Goal: Navigation & Orientation: Understand site structure

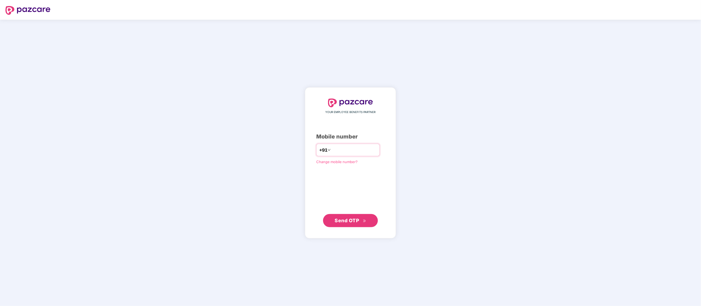
click at [334, 150] on input "number" at bounding box center [354, 150] width 45 height 9
type input "**********"
click at [349, 225] on button "Send OTP" at bounding box center [350, 220] width 55 height 13
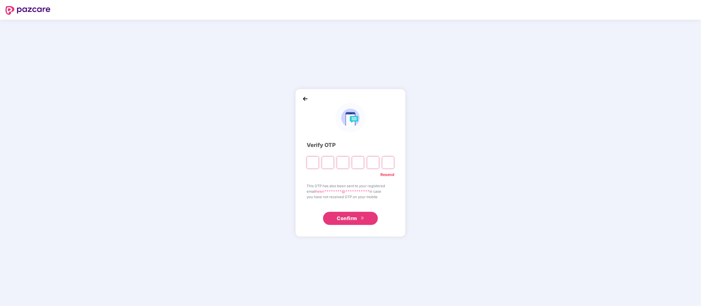
type input "*"
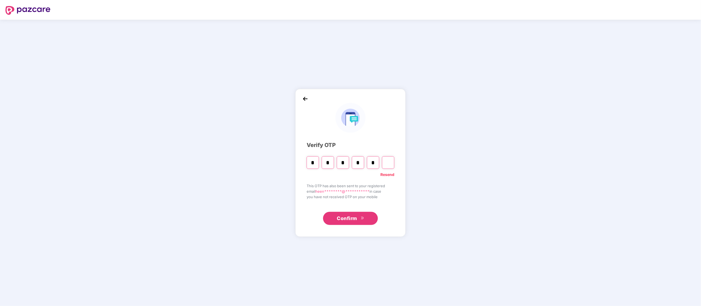
type input "*"
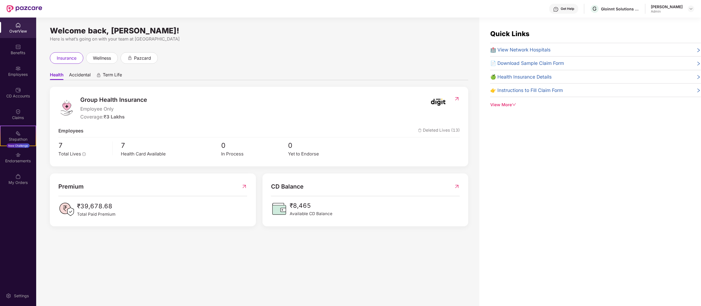
click at [508, 105] on div "View More" at bounding box center [595, 105] width 211 height 7
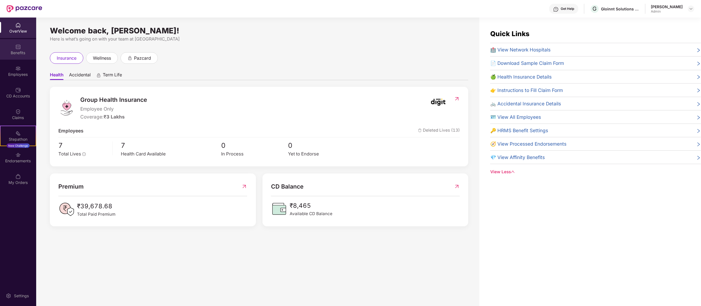
click at [13, 50] on div "Benefits" at bounding box center [18, 52] width 36 height 5
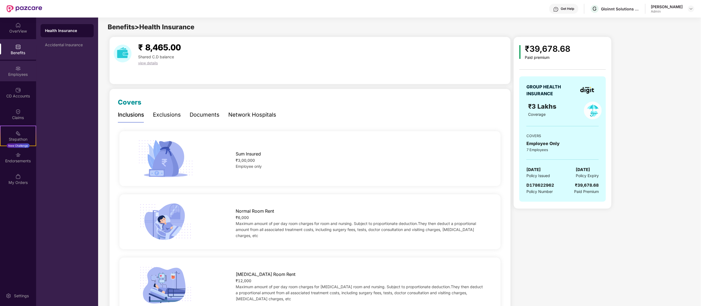
click at [21, 75] on div "Employees" at bounding box center [18, 74] width 36 height 5
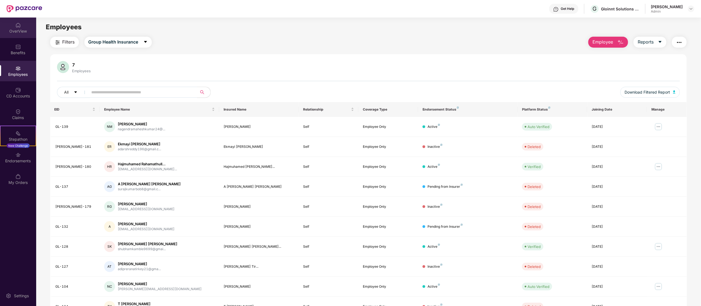
click at [19, 34] on div "OverView" at bounding box center [18, 28] width 36 height 21
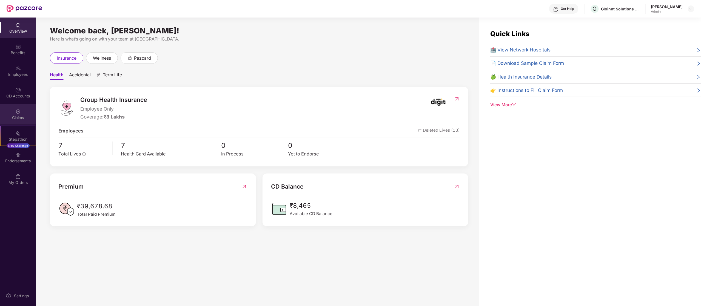
click at [15, 116] on div "Claims" at bounding box center [18, 117] width 36 height 5
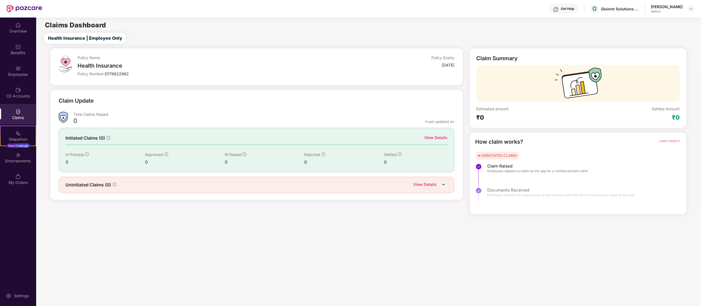
click at [423, 184] on div "View Details" at bounding box center [425, 185] width 23 height 7
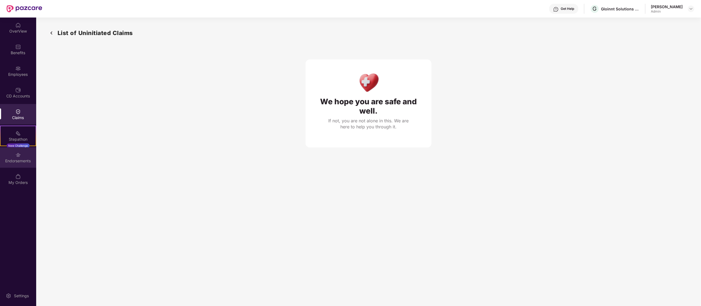
click at [14, 162] on div "Endorsements" at bounding box center [18, 160] width 36 height 5
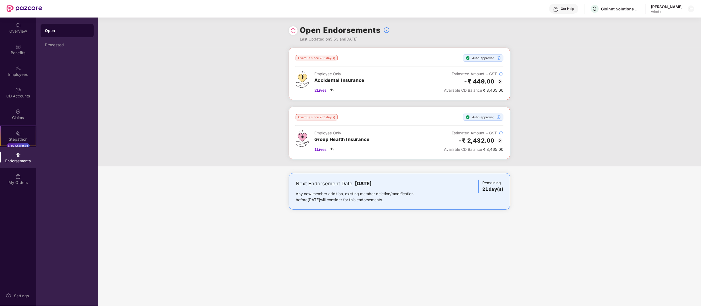
click at [17, 155] on img at bounding box center [17, 154] width 5 height 5
click at [9, 183] on div "My Orders" at bounding box center [18, 182] width 36 height 5
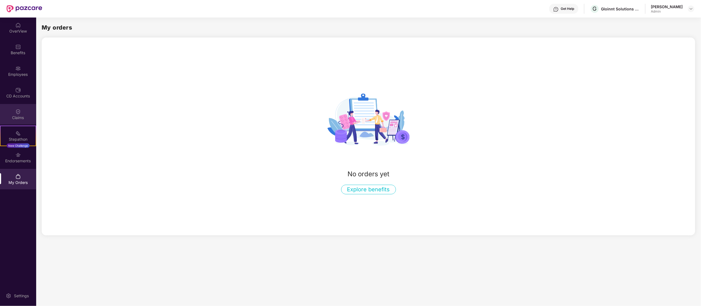
click at [13, 124] on div "Claims" at bounding box center [18, 114] width 36 height 21
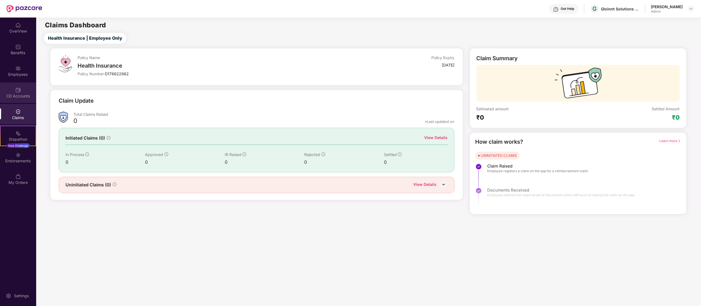
click at [21, 87] on div "CD Accounts" at bounding box center [18, 92] width 36 height 21
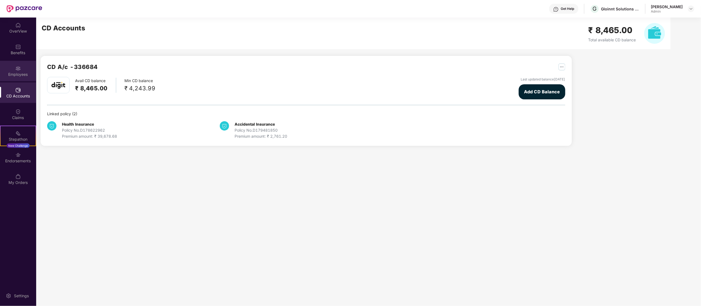
click at [19, 67] on img at bounding box center [17, 68] width 5 height 5
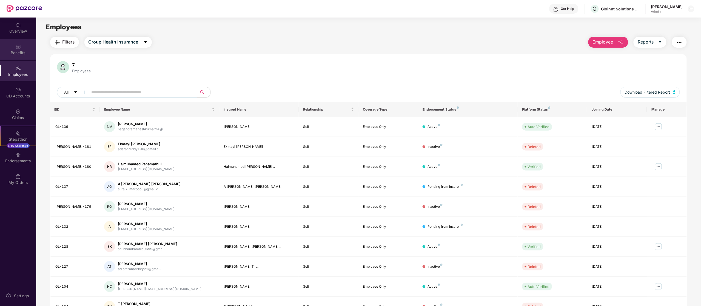
click at [13, 53] on div "Benefits" at bounding box center [18, 52] width 36 height 5
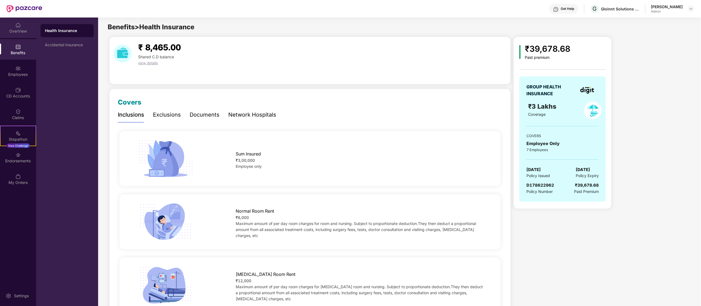
click at [18, 21] on div "OverView" at bounding box center [18, 28] width 36 height 21
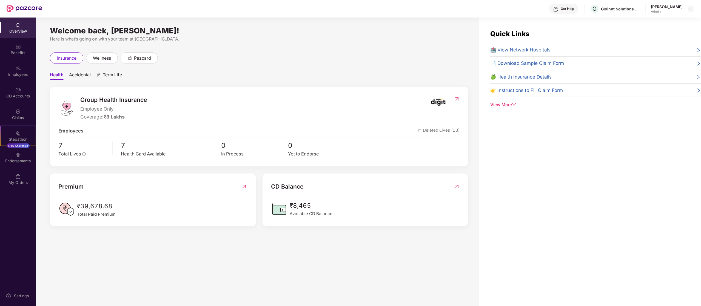
click at [499, 105] on div "View More" at bounding box center [595, 105] width 211 height 7
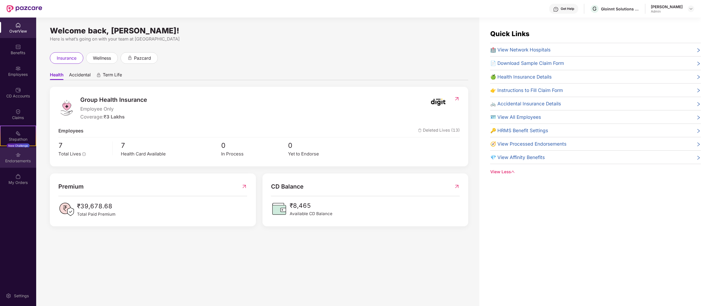
click at [24, 163] on div "Endorsements" at bounding box center [18, 160] width 36 height 5
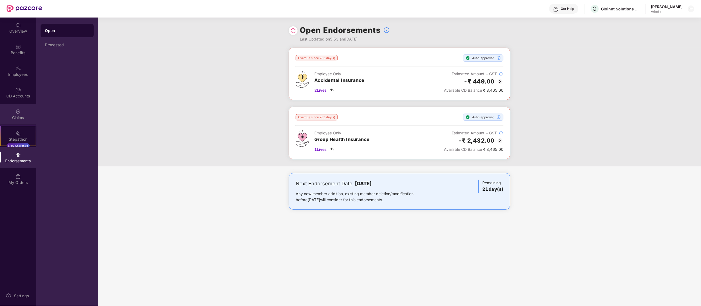
click at [17, 118] on div "Claims" at bounding box center [18, 117] width 36 height 5
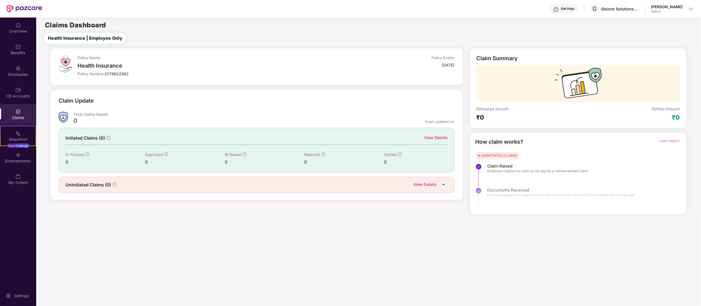
click at [440, 185] on img at bounding box center [444, 185] width 8 height 8
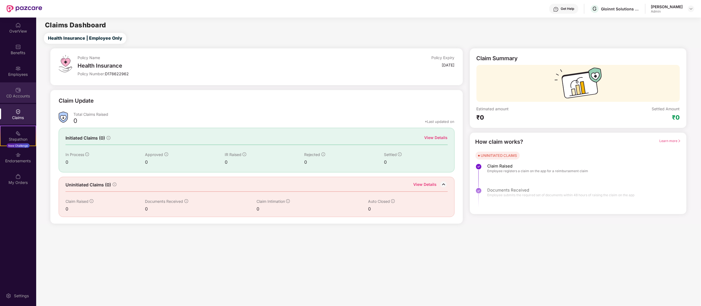
click at [16, 95] on div "CD Accounts" at bounding box center [18, 95] width 36 height 5
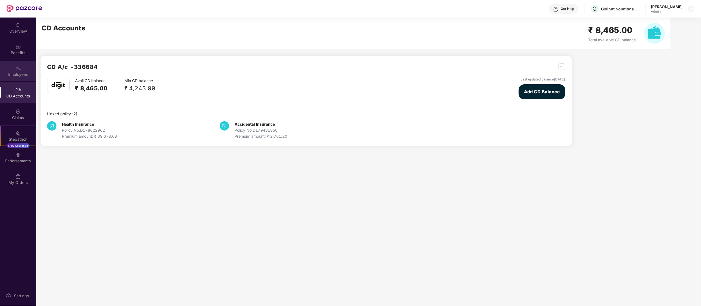
click at [19, 76] on div "Employees" at bounding box center [18, 74] width 36 height 5
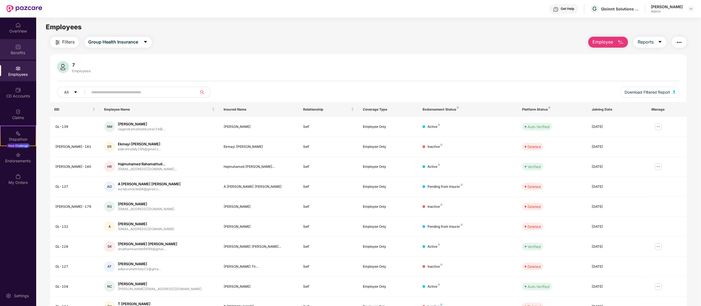
click at [25, 52] on div "Benefits" at bounding box center [18, 52] width 36 height 5
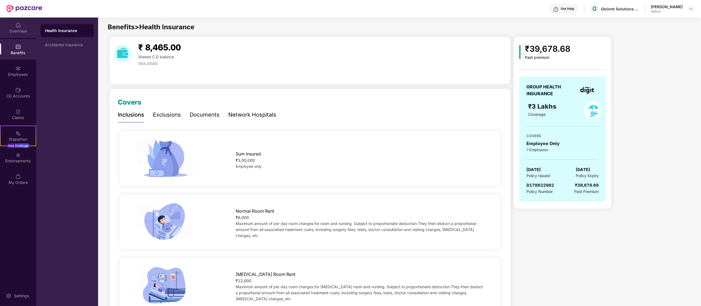
click at [23, 32] on div "OverView" at bounding box center [18, 31] width 36 height 5
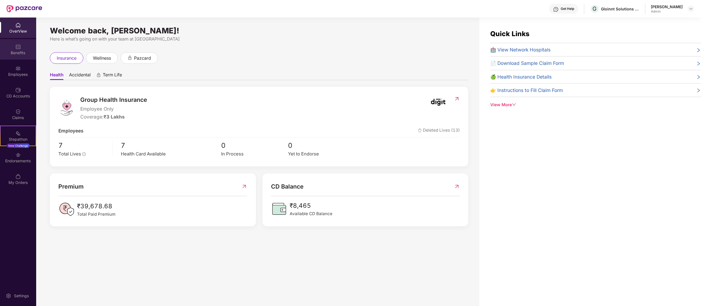
click at [16, 48] on img at bounding box center [17, 46] width 5 height 5
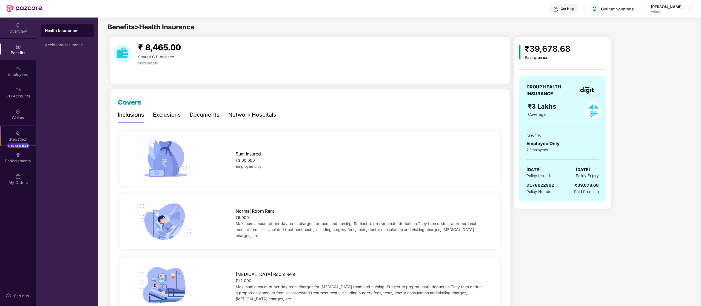
click at [14, 33] on div "OverView" at bounding box center [18, 31] width 36 height 5
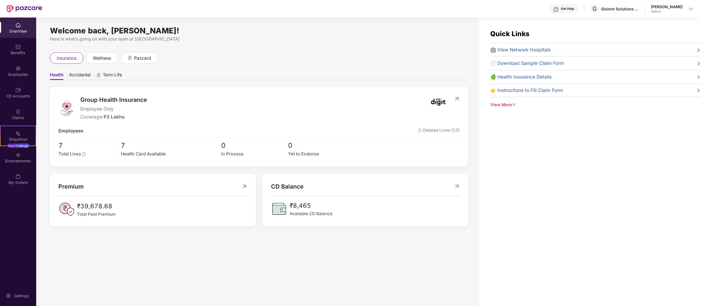
click at [84, 76] on span "Accidental" at bounding box center [80, 76] width 22 height 8
click at [96, 58] on span "wellness" at bounding box center [102, 58] width 18 height 7
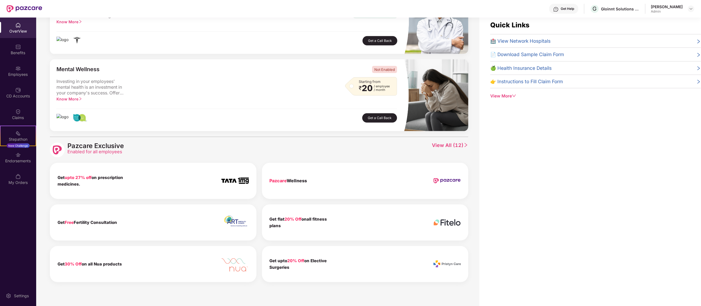
scroll to position [18, 0]
